Goal: Information Seeking & Learning: Learn about a topic

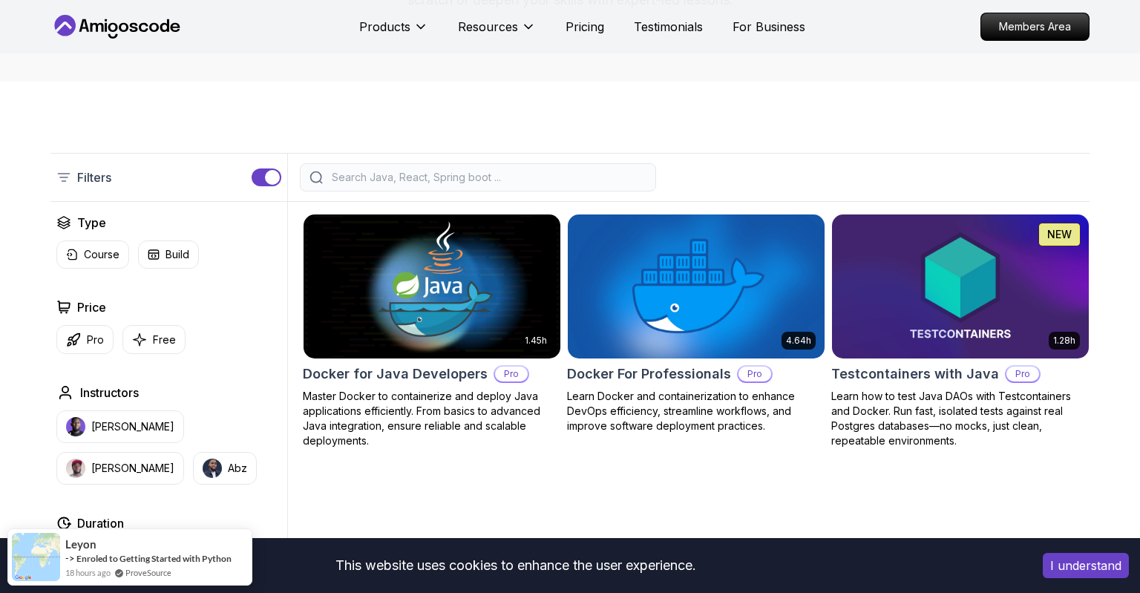
scroll to position [235, 0]
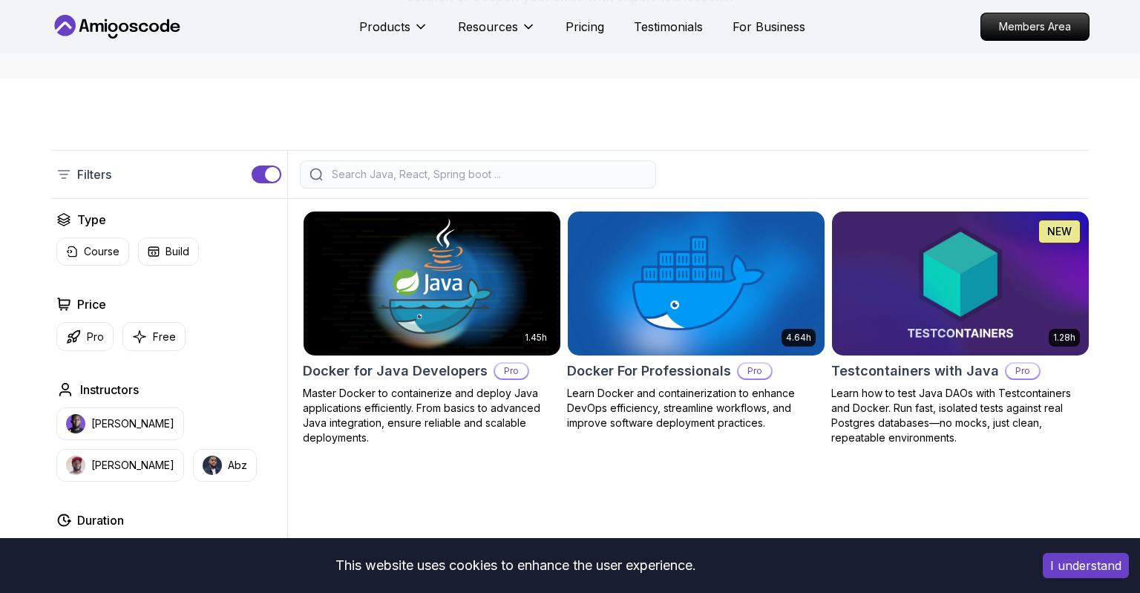
click at [988, 260] on img at bounding box center [961, 283] width 270 height 151
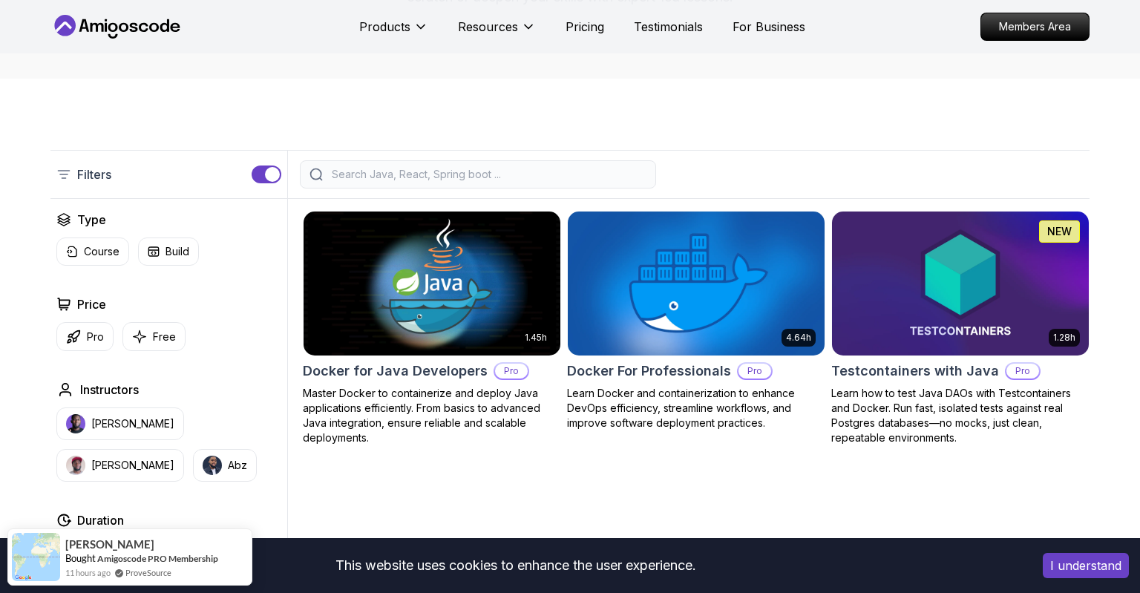
click at [670, 264] on img at bounding box center [696, 283] width 270 height 151
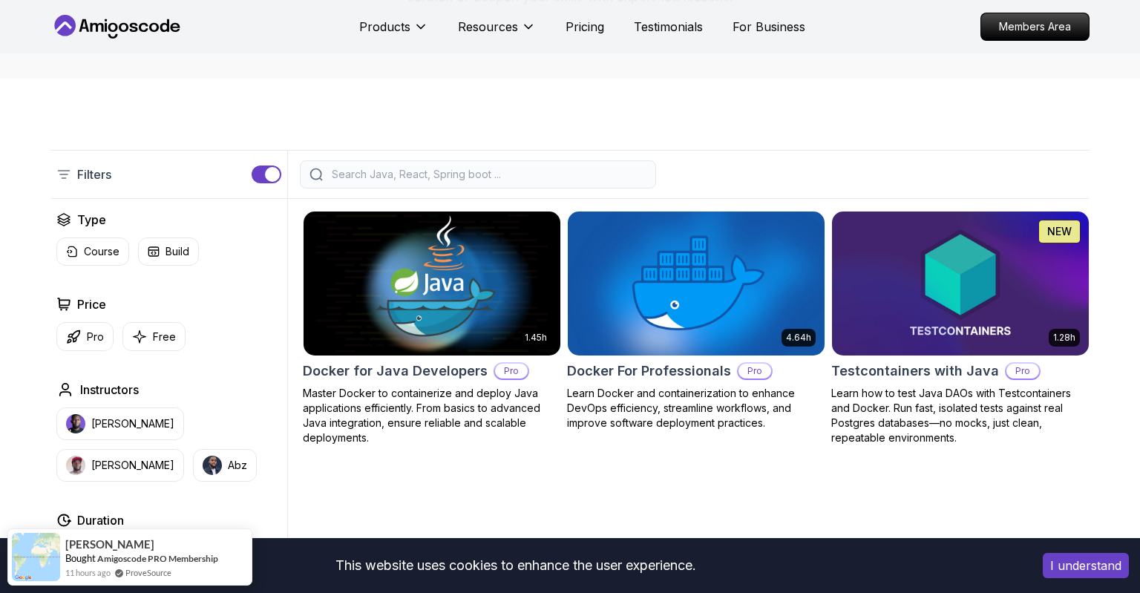
click at [418, 267] on img at bounding box center [432, 283] width 270 height 151
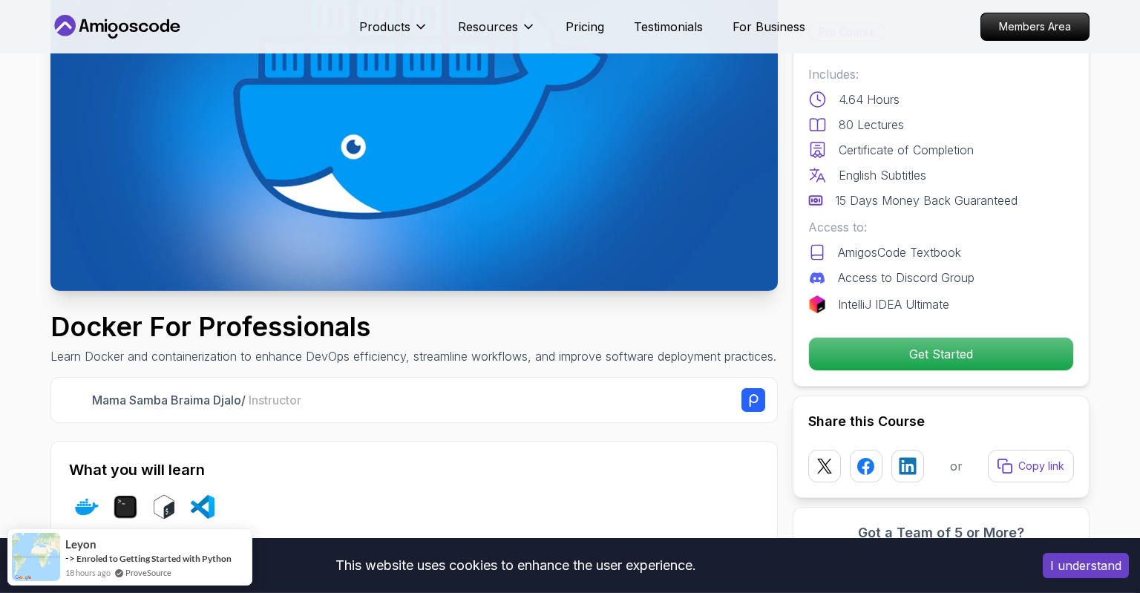
scroll to position [235, 0]
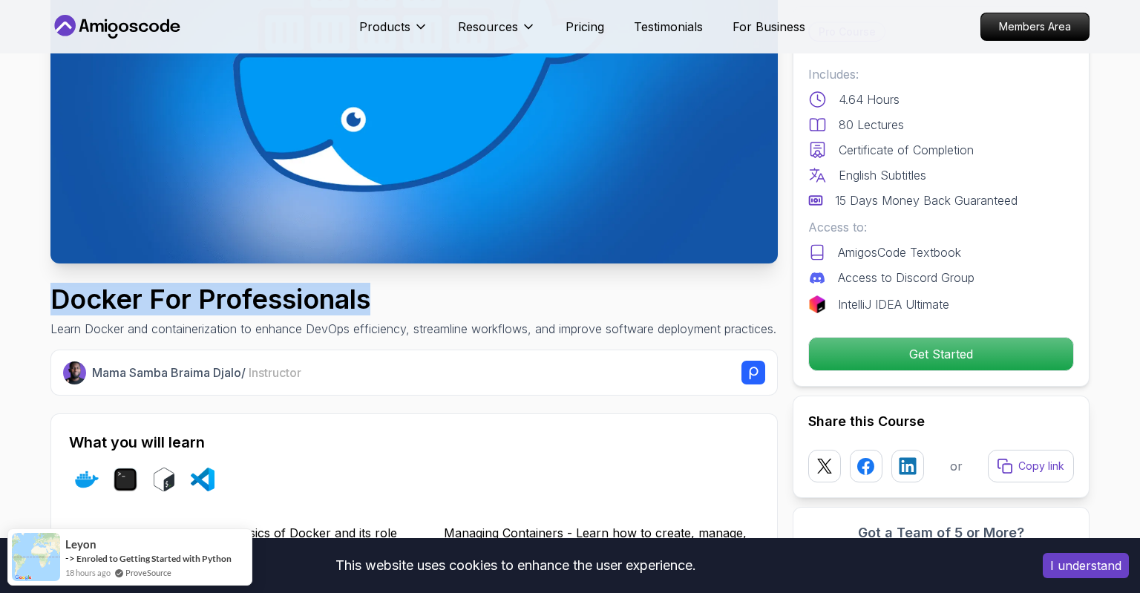
drag, startPoint x: 381, startPoint y: 300, endPoint x: 46, endPoint y: 301, distance: 334.9
copy h1 "Docker For Professionals"
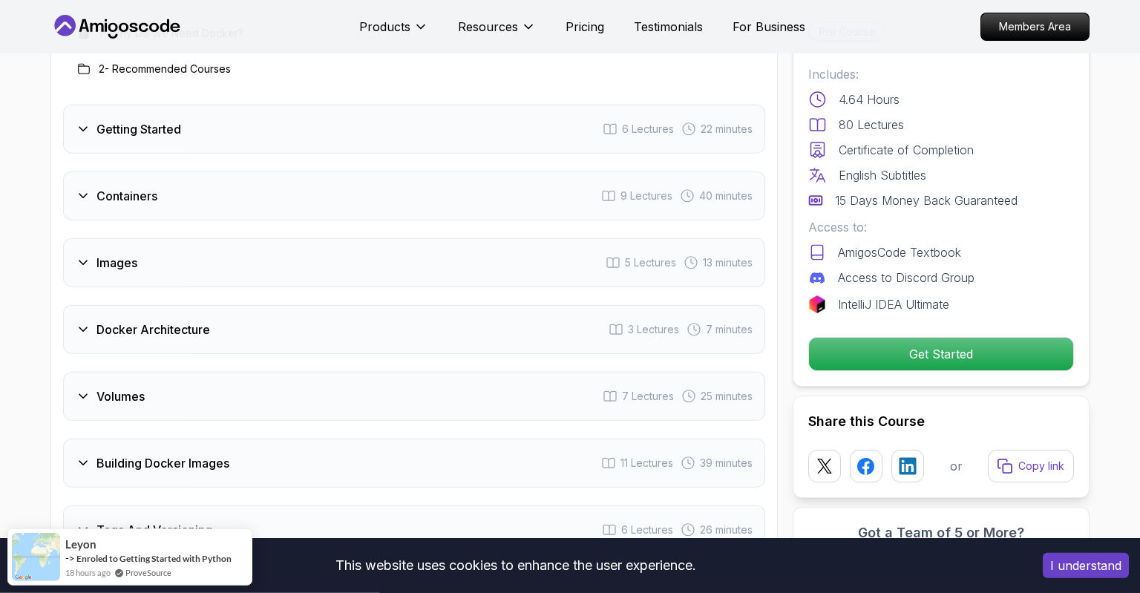
scroll to position [2587, 0]
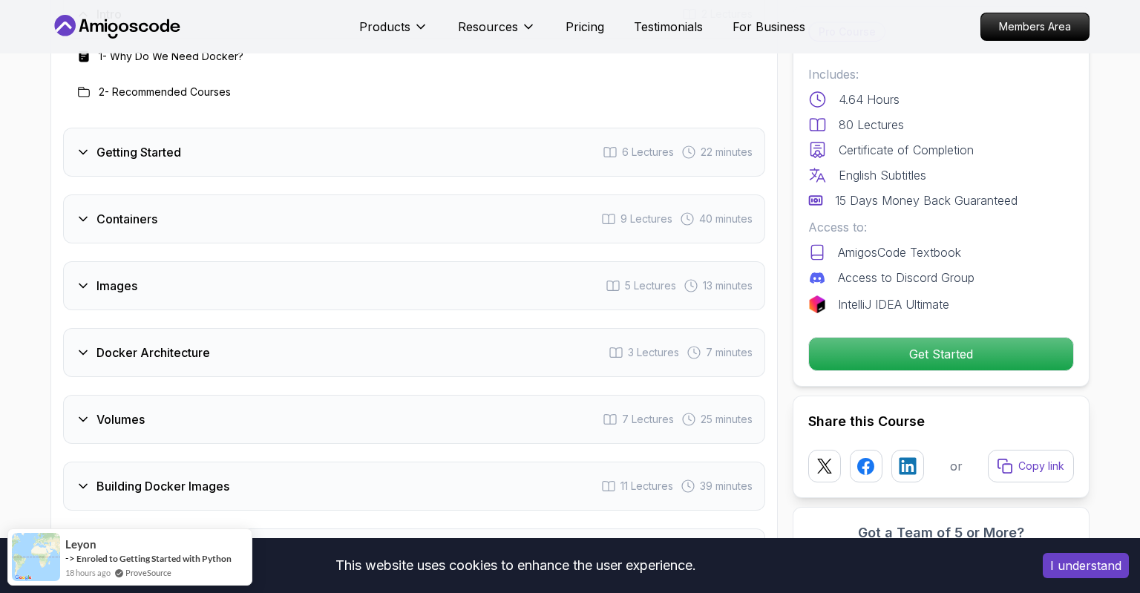
click at [82, 150] on icon at bounding box center [83, 152] width 15 height 15
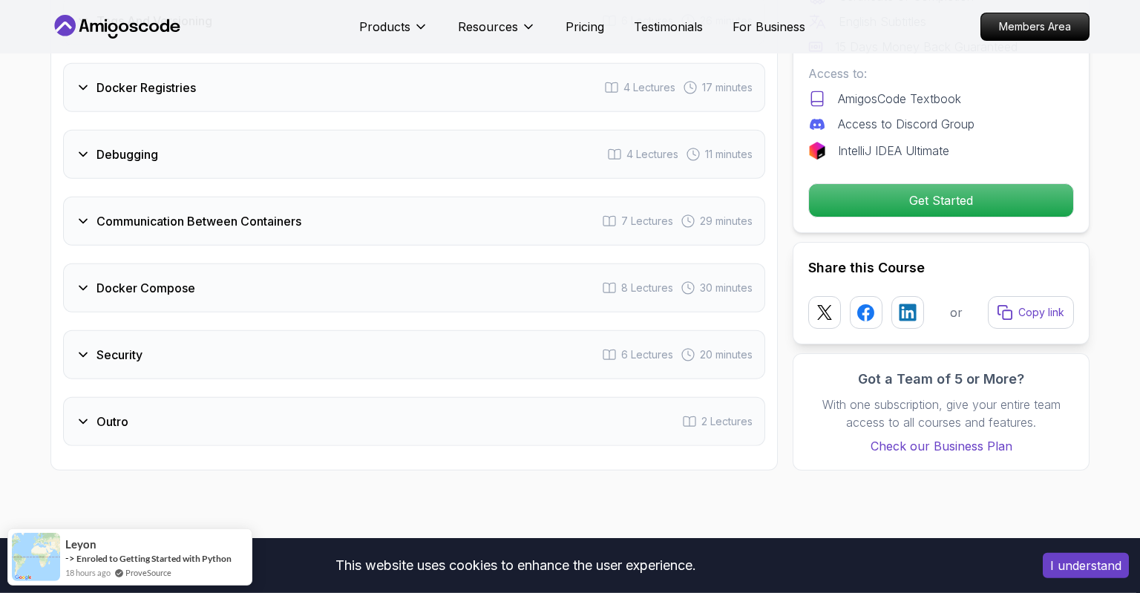
scroll to position [3293, 0]
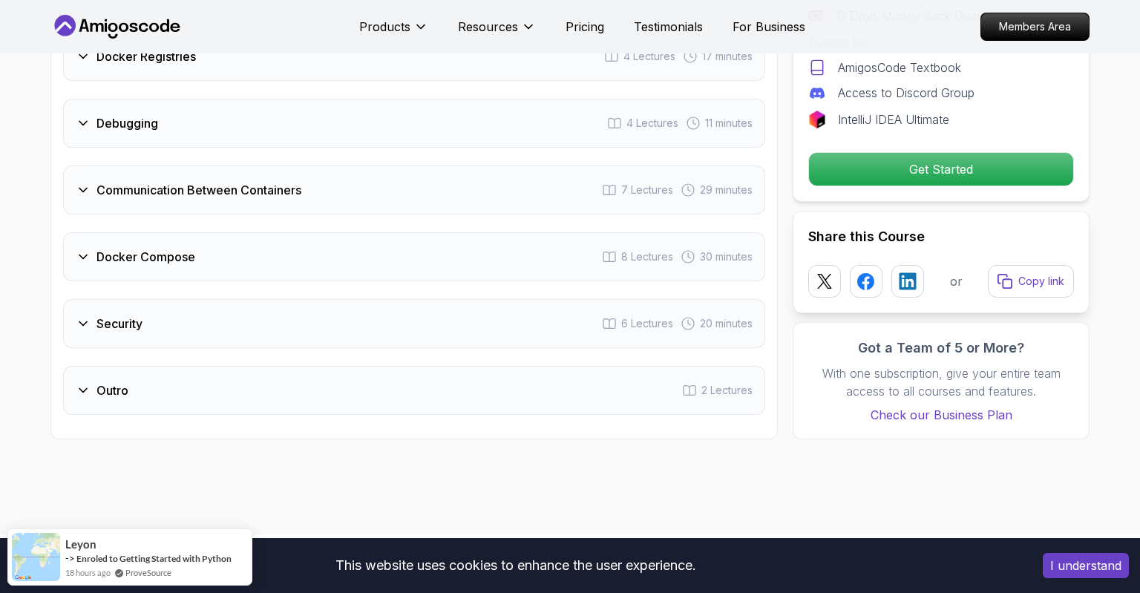
click at [86, 192] on icon at bounding box center [83, 190] width 15 height 15
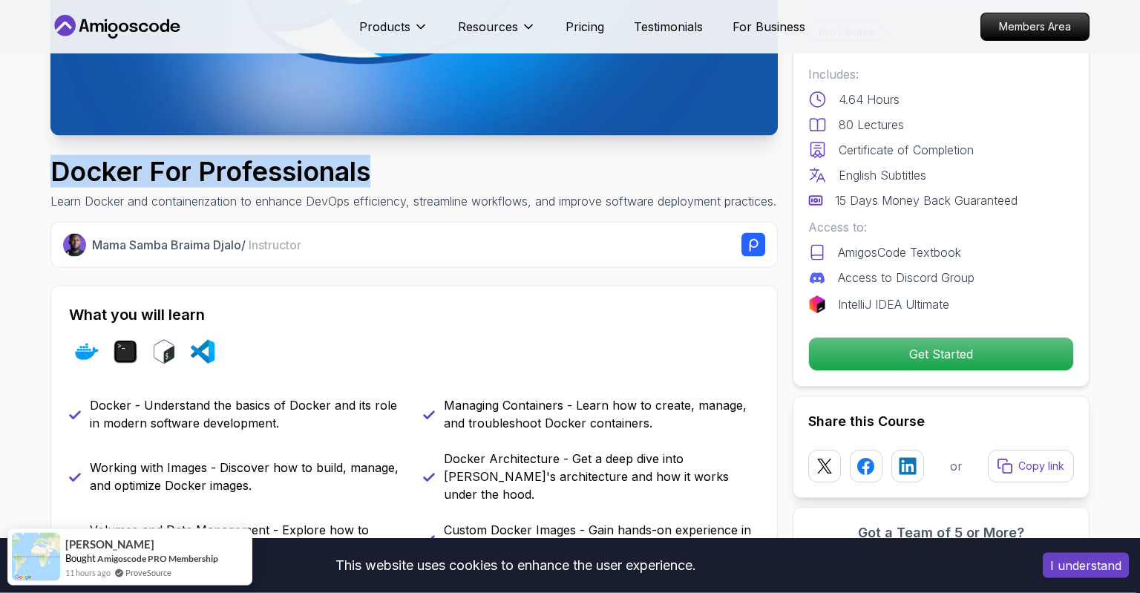
scroll to position [313, 0]
